Goal: Information Seeking & Learning: Learn about a topic

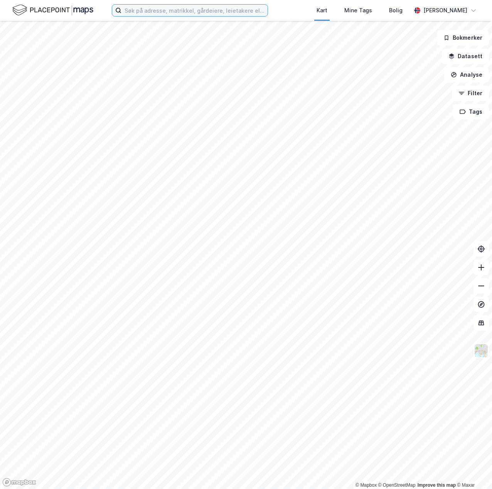
click at [185, 12] on input at bounding box center [194, 11] width 146 height 12
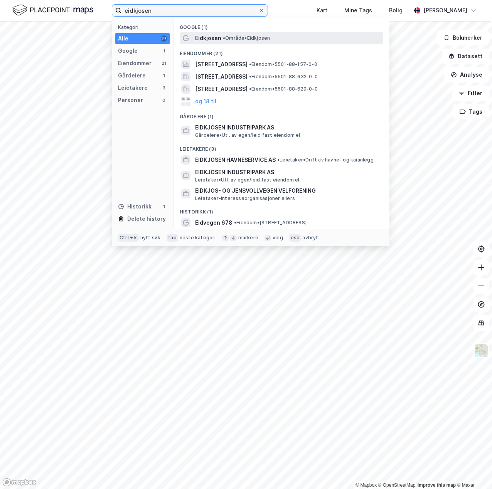
type input "eidkjosen"
click at [203, 38] on span "Eidkjosen" at bounding box center [208, 38] width 26 height 9
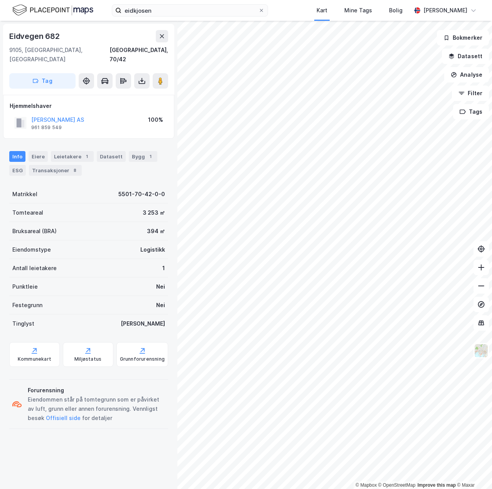
click at [48, 151] on div "Info [PERSON_NAME] 1 Datasett Bygg 1 ESG Transaksjoner 8" at bounding box center [88, 163] width 159 height 25
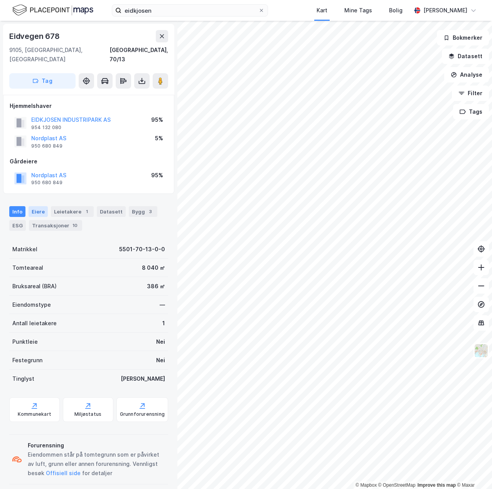
click at [39, 206] on div "Eiere" at bounding box center [38, 211] width 19 height 11
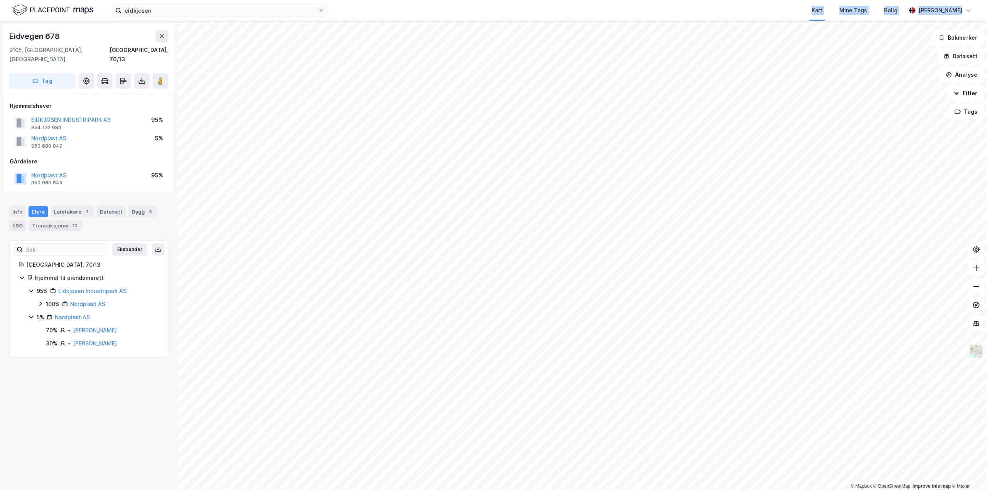
click at [492, 255] on div "eidkjosen Kart Mine Tags Bolig [PERSON_NAME] © Mapbox © OpenStreetMap Improve t…" at bounding box center [493, 245] width 987 height 490
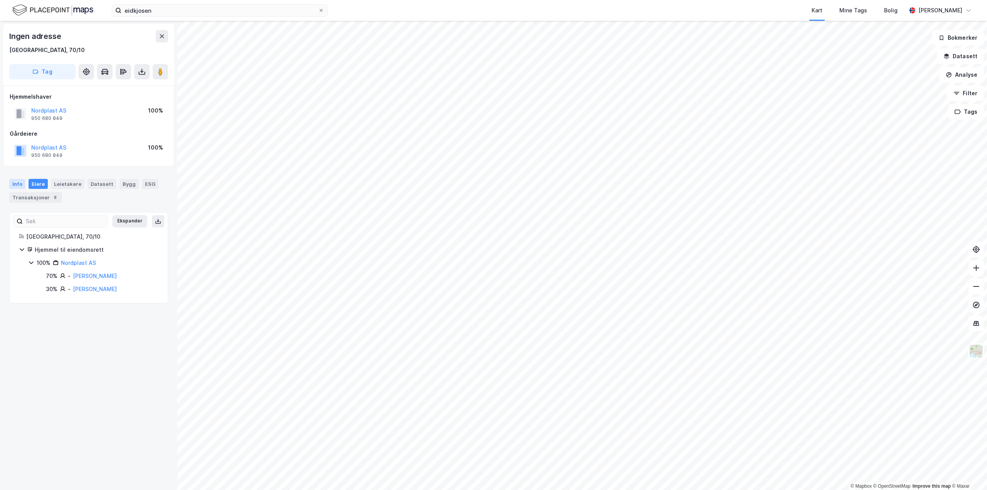
click at [21, 183] on div "Info" at bounding box center [17, 184] width 16 height 10
